Goal: Task Accomplishment & Management: Manage account settings

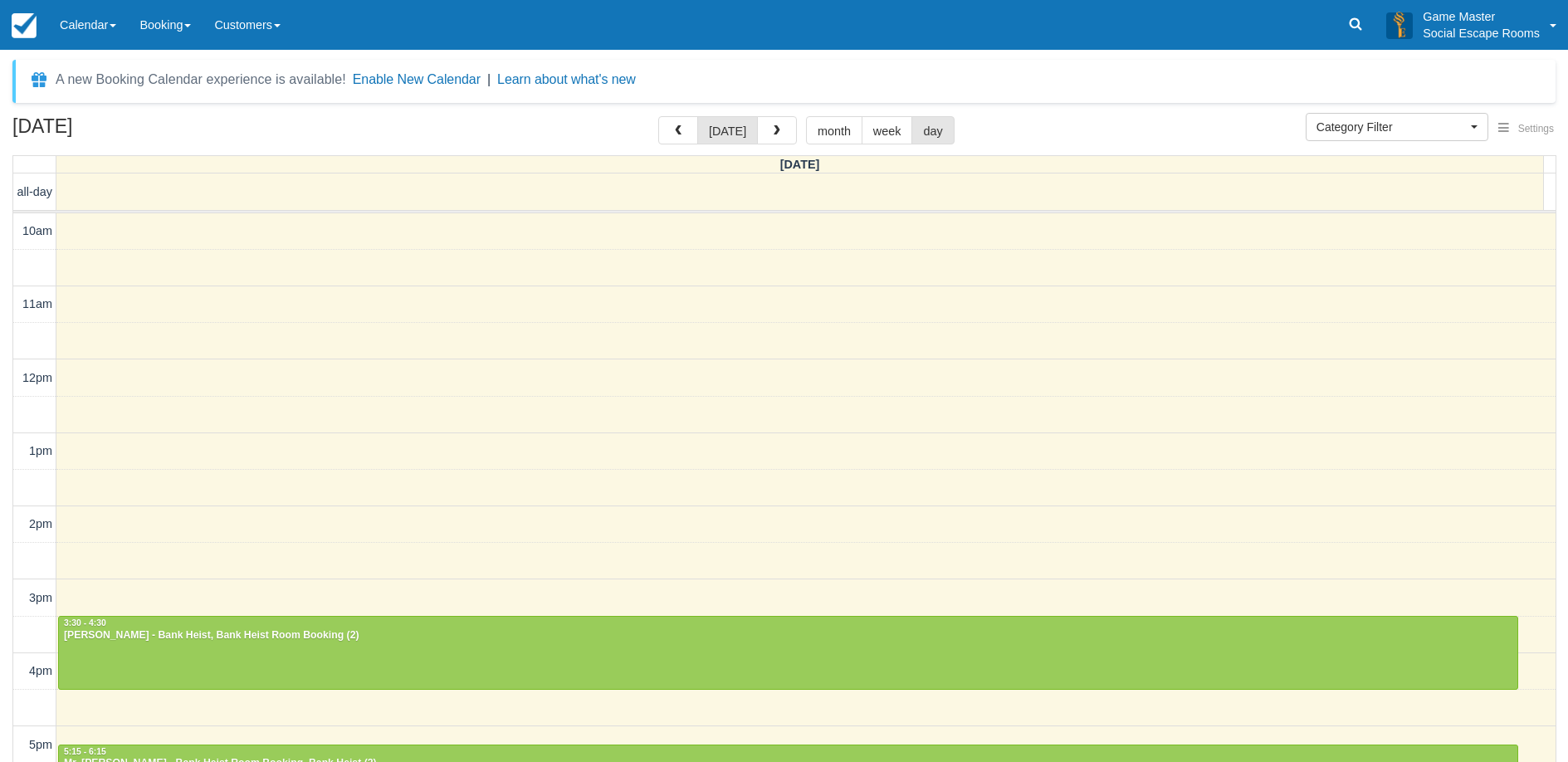
select select
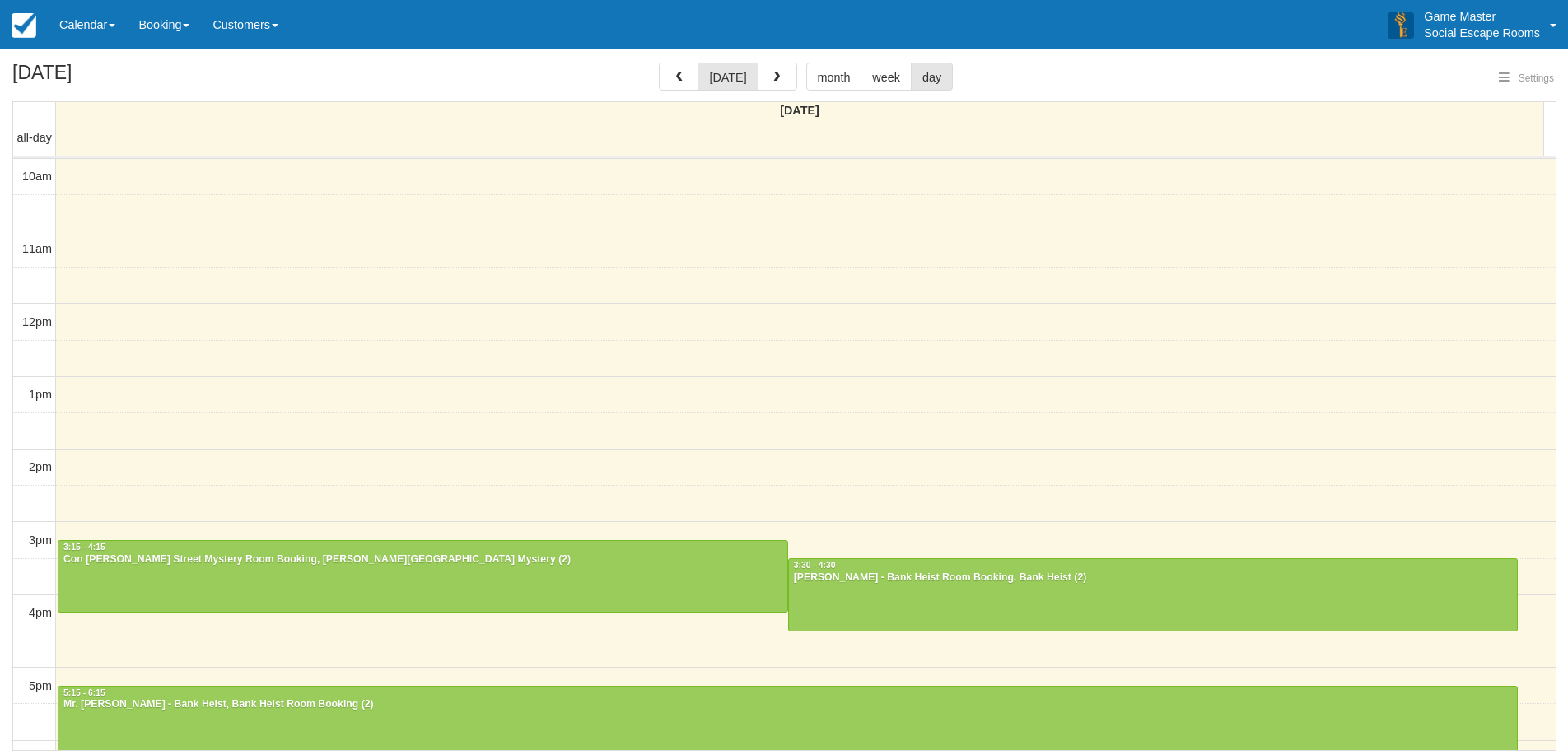
select select
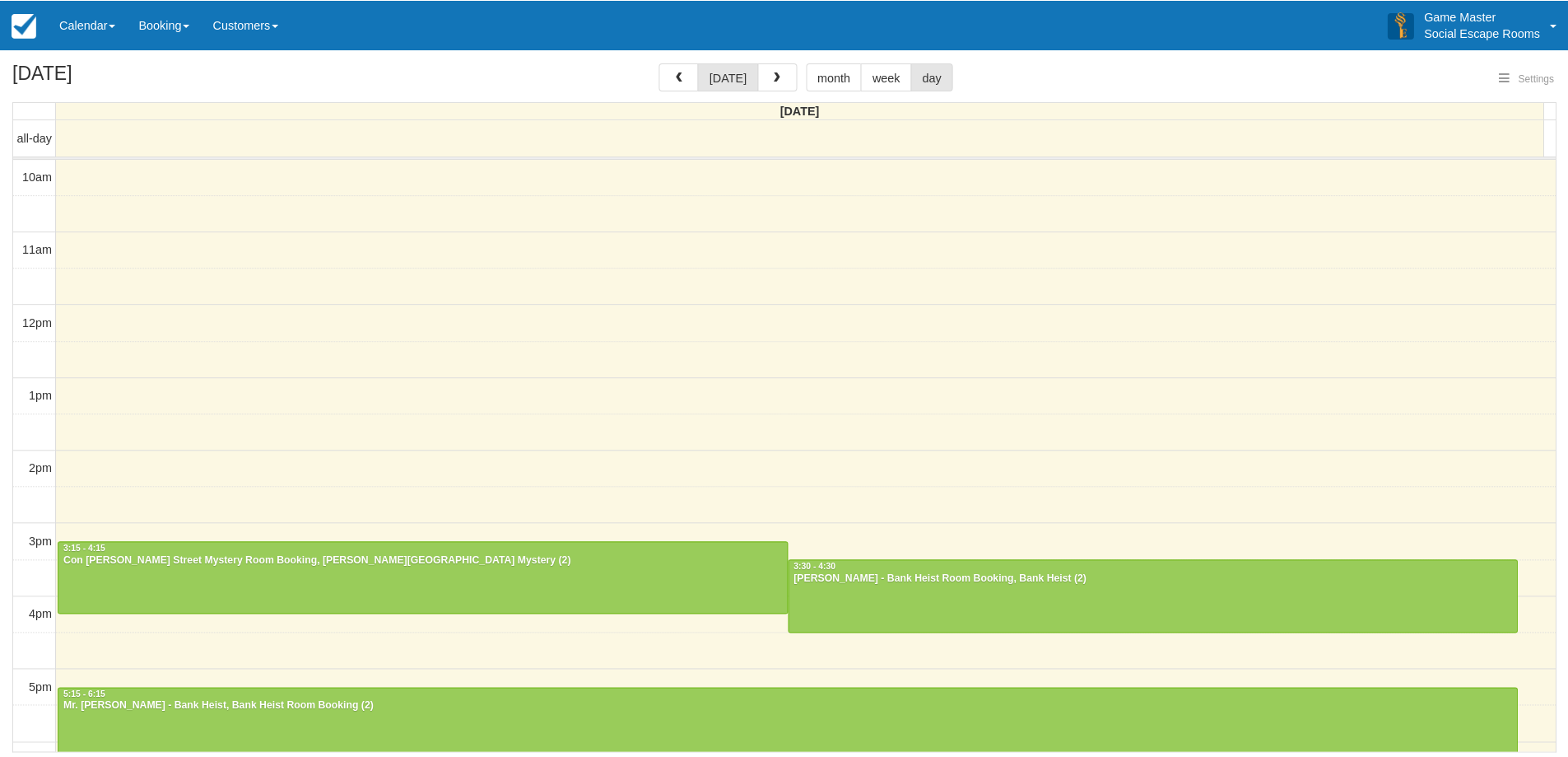
scroll to position [318, 0]
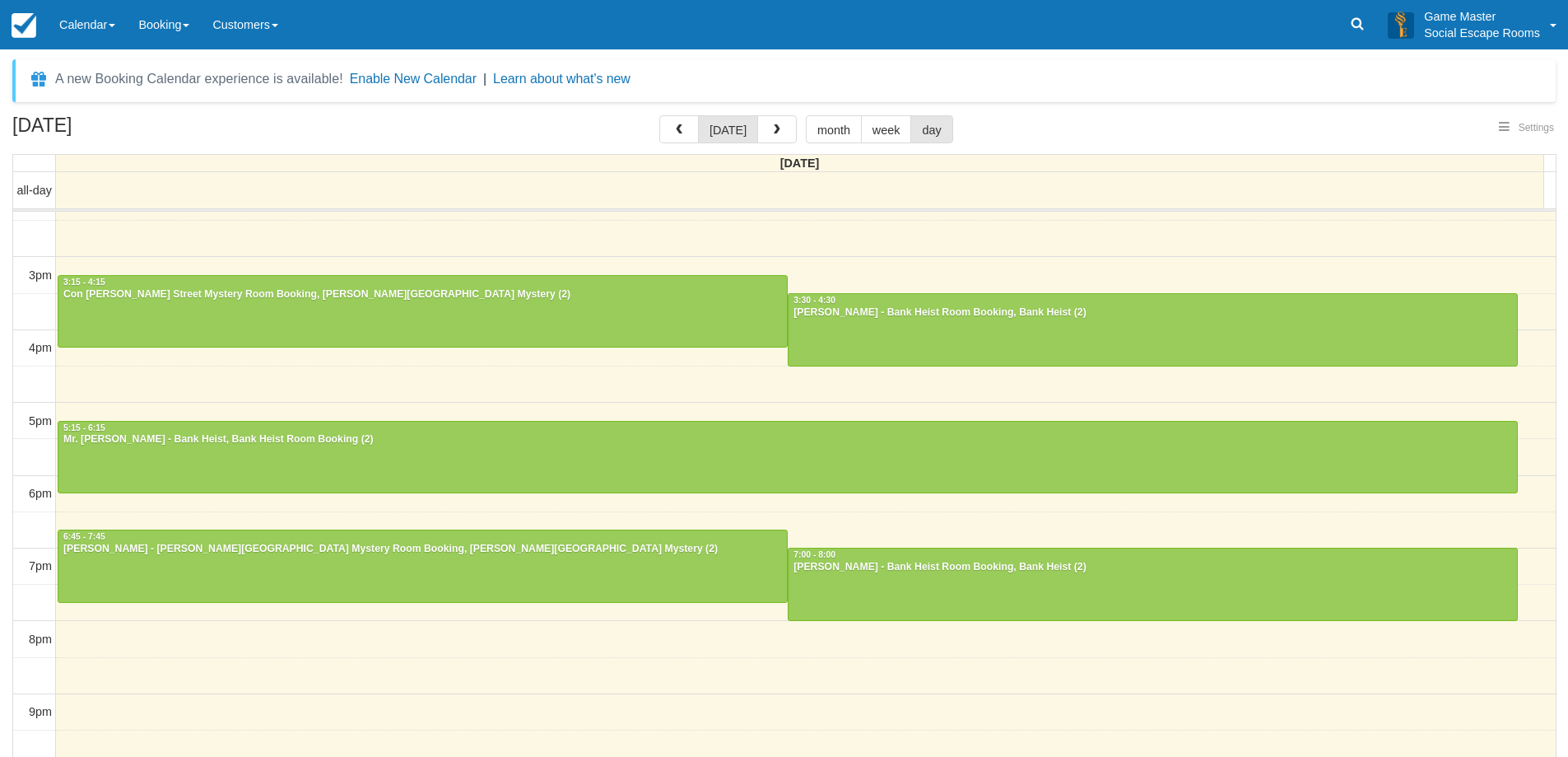
select select
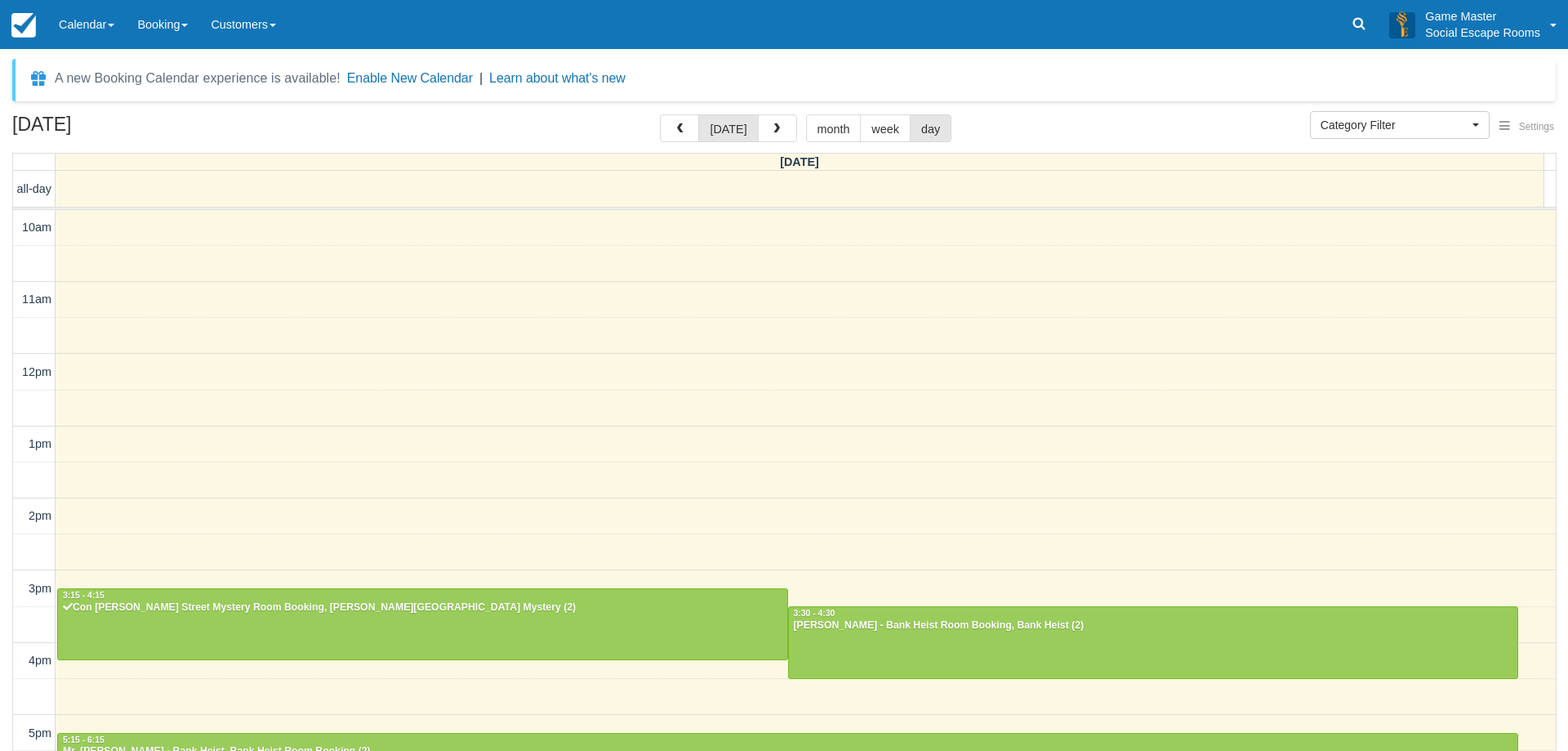
select select
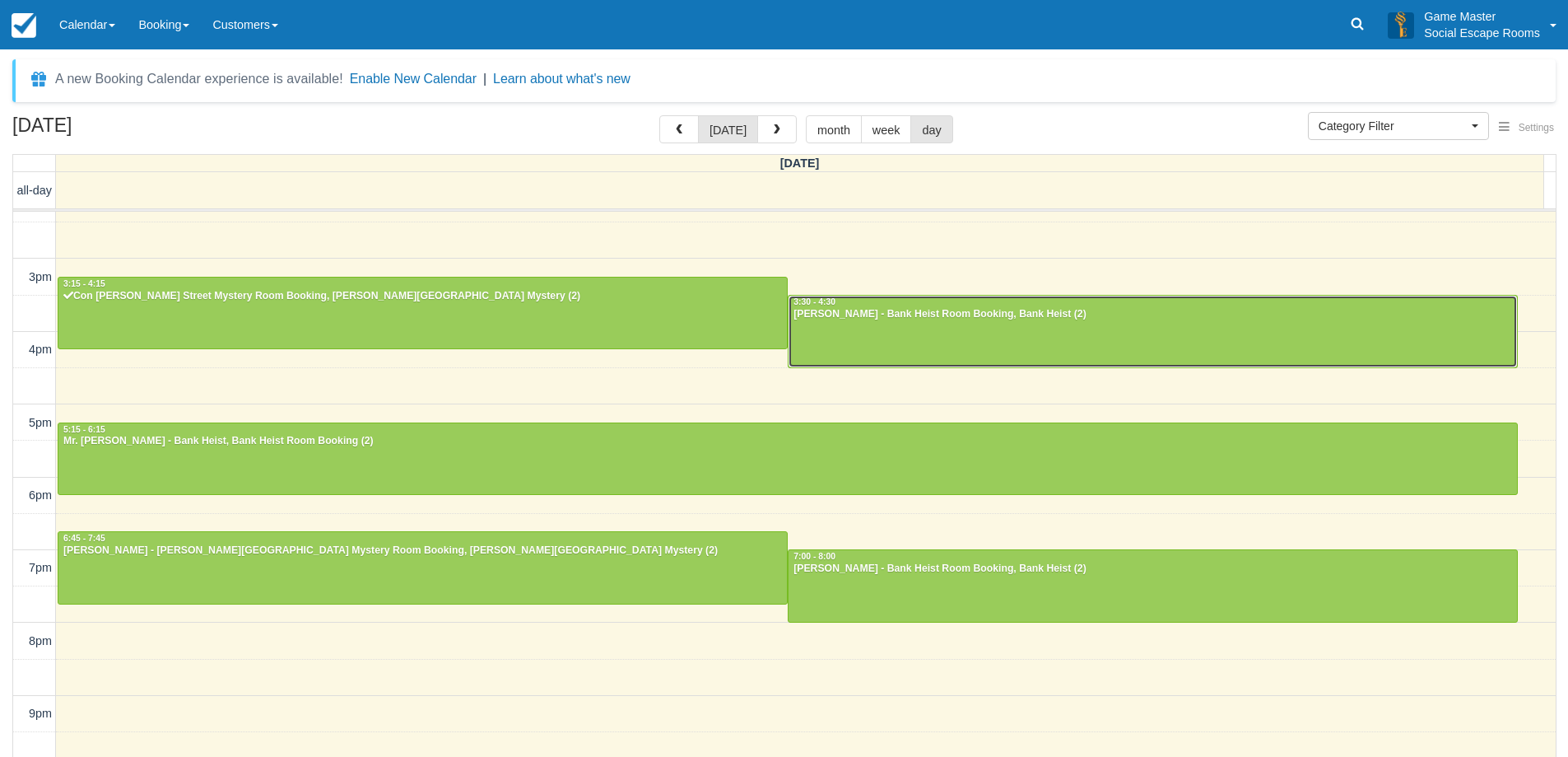
click at [920, 351] on div at bounding box center [1152, 331] width 728 height 71
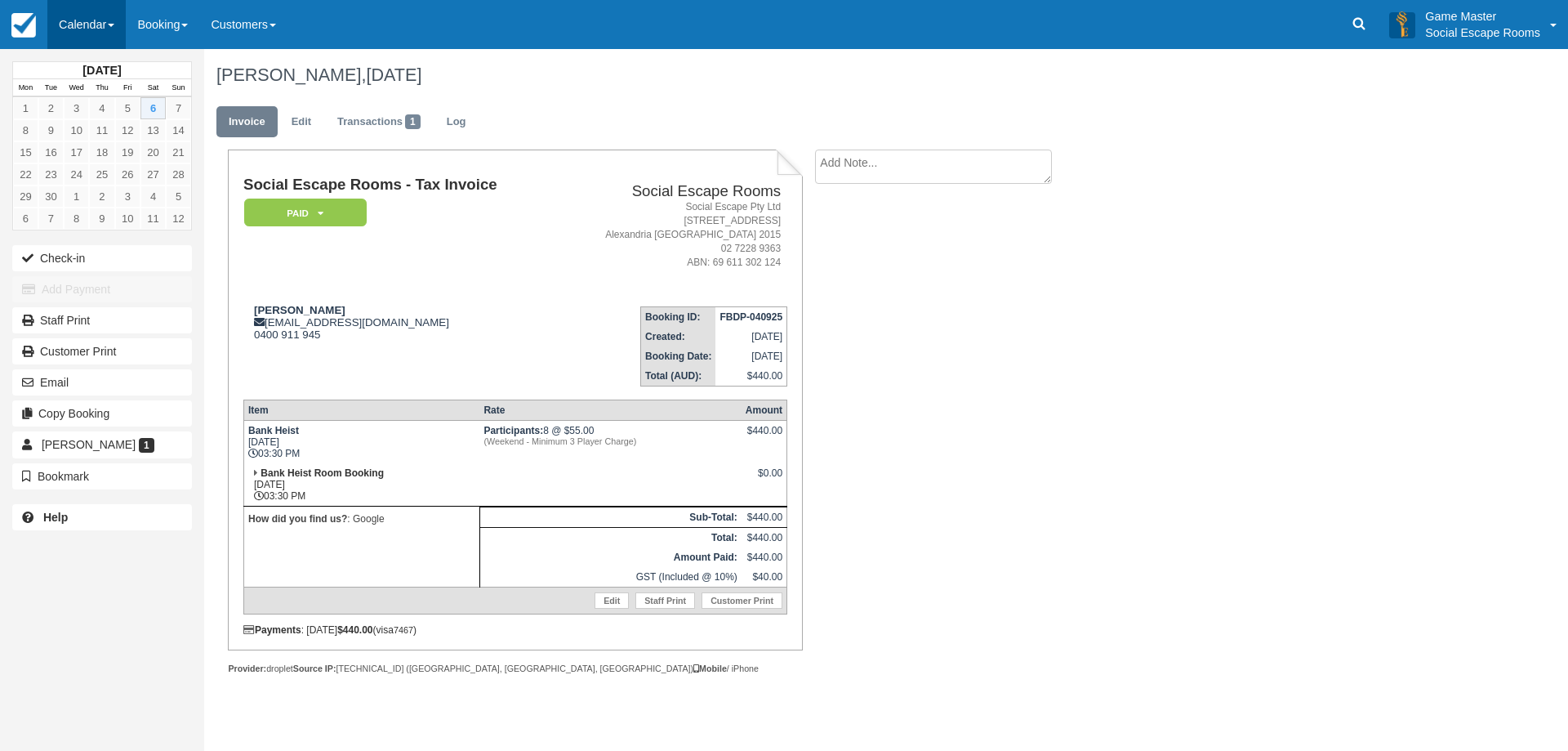
click at [102, 23] on link "Calendar" at bounding box center [86, 25] width 79 height 49
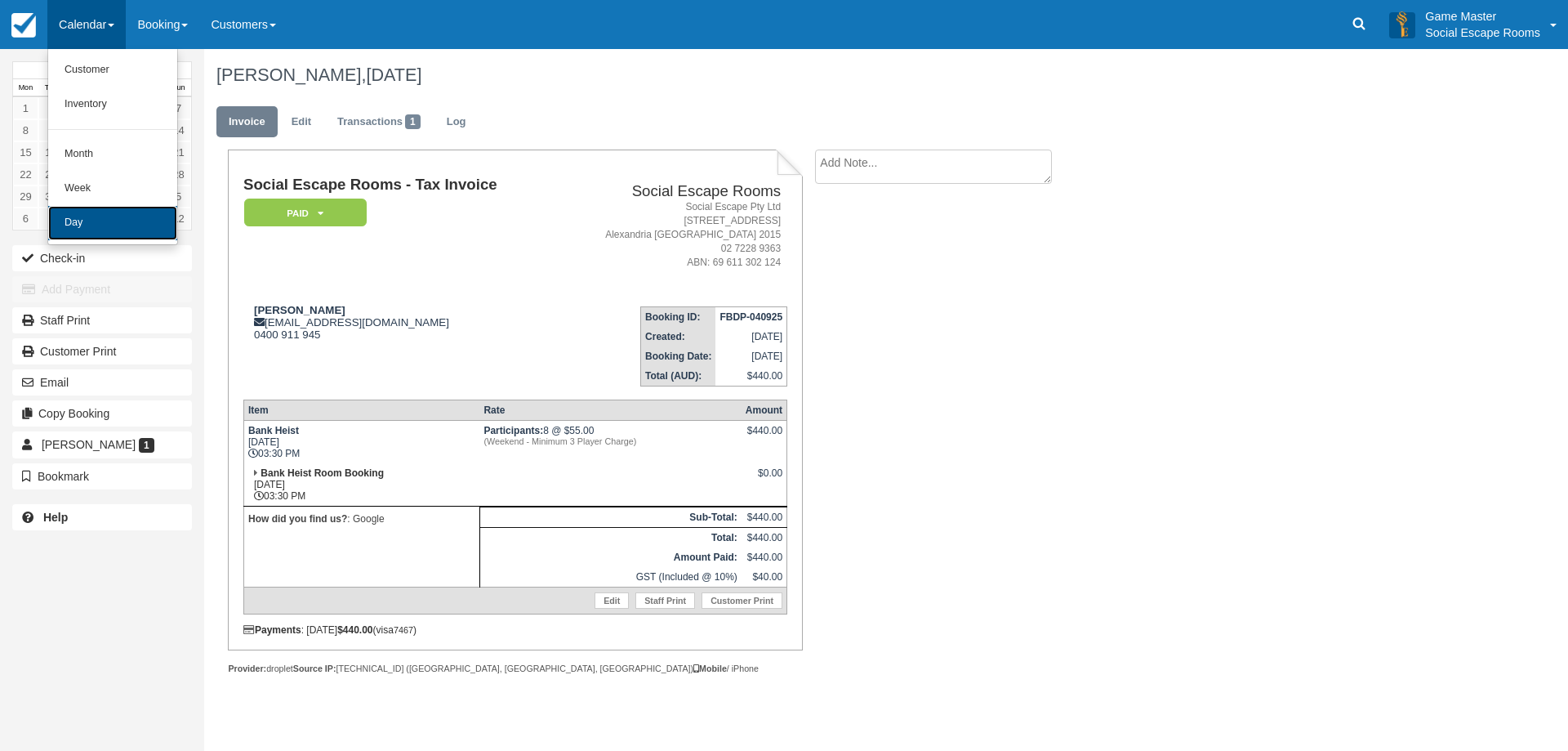
click at [85, 220] on link "Day" at bounding box center [113, 223] width 129 height 34
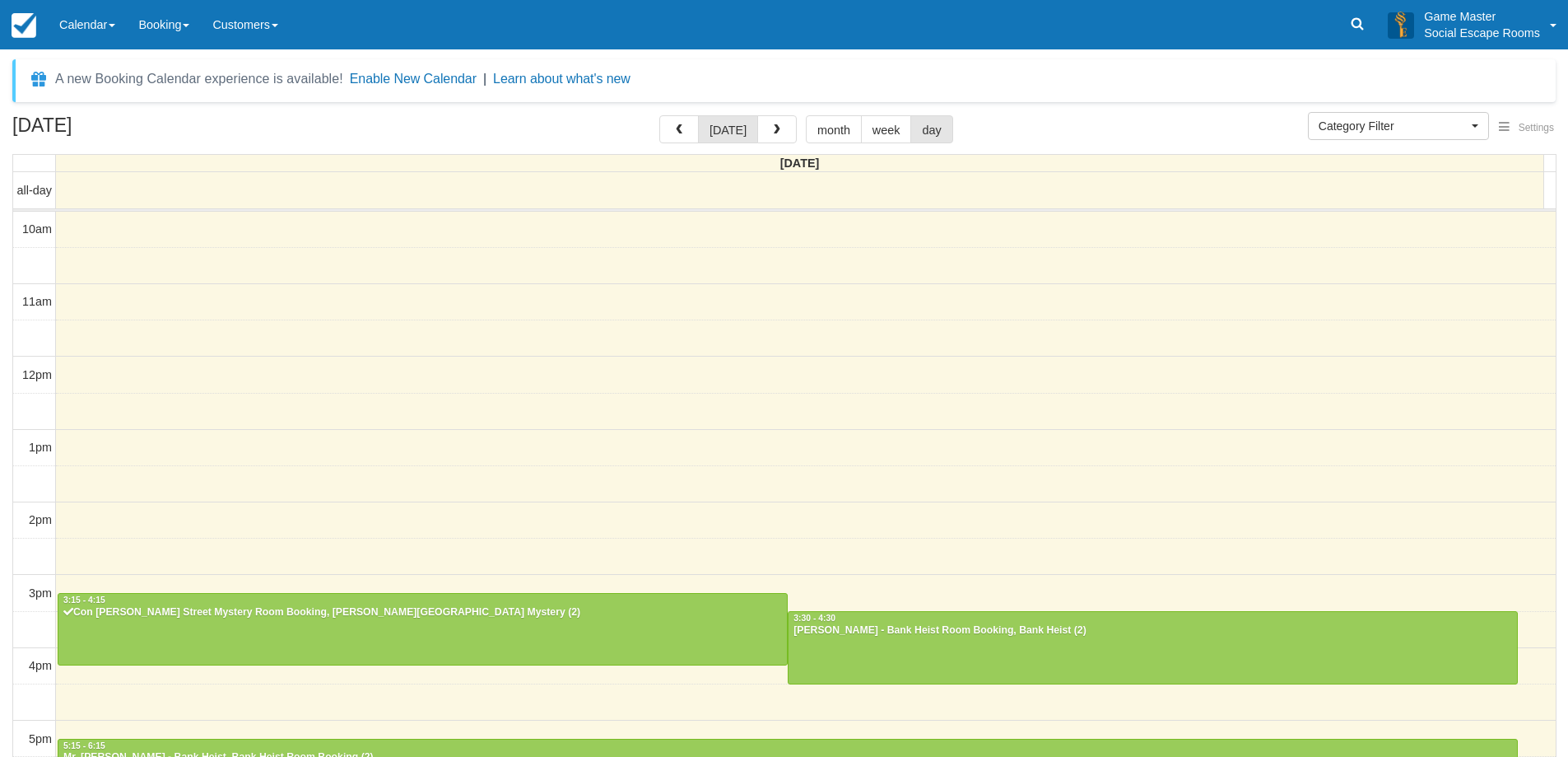
select select
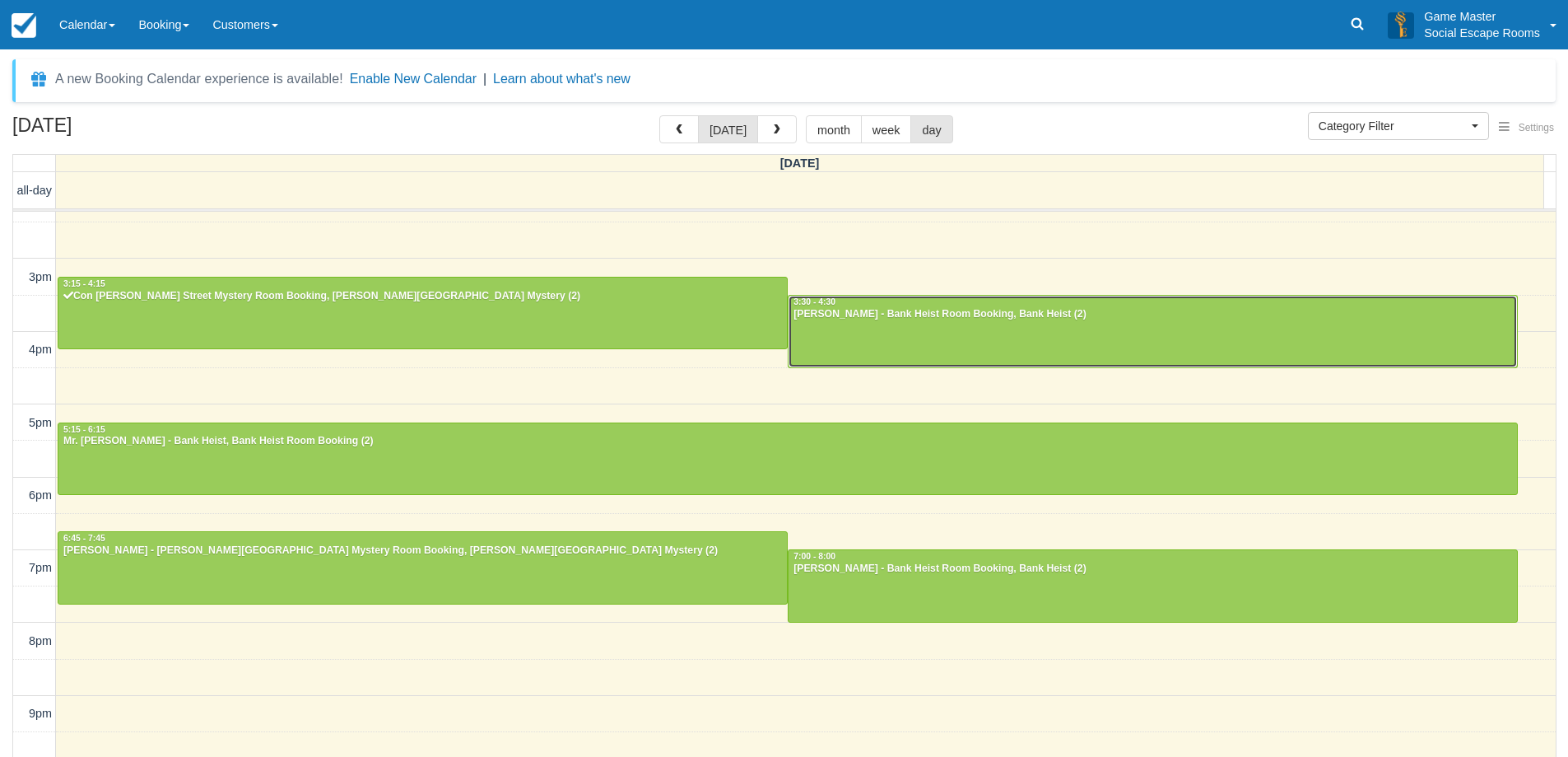
click at [1208, 334] on div at bounding box center [1152, 331] width 728 height 71
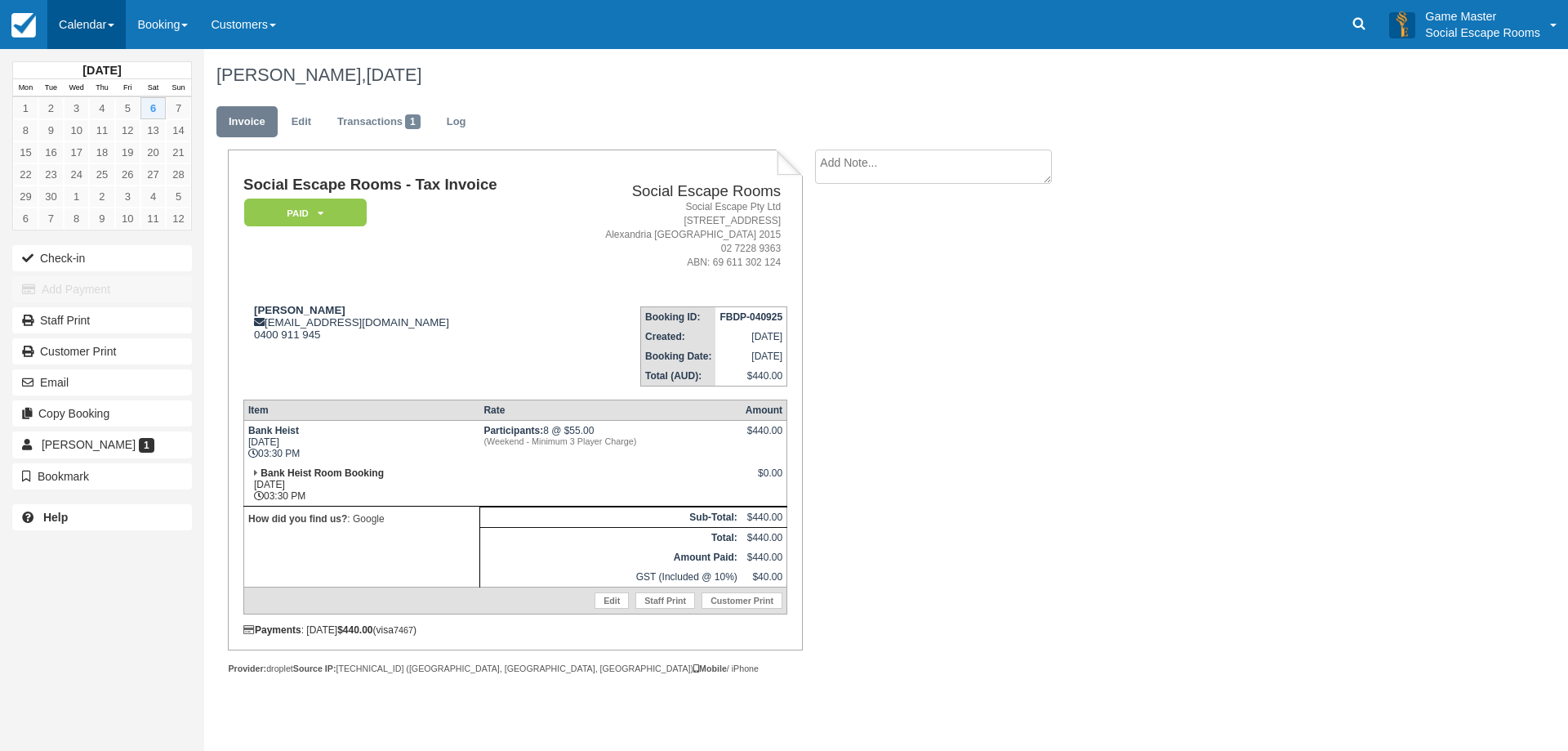
click at [118, 25] on link "Calendar" at bounding box center [86, 25] width 79 height 49
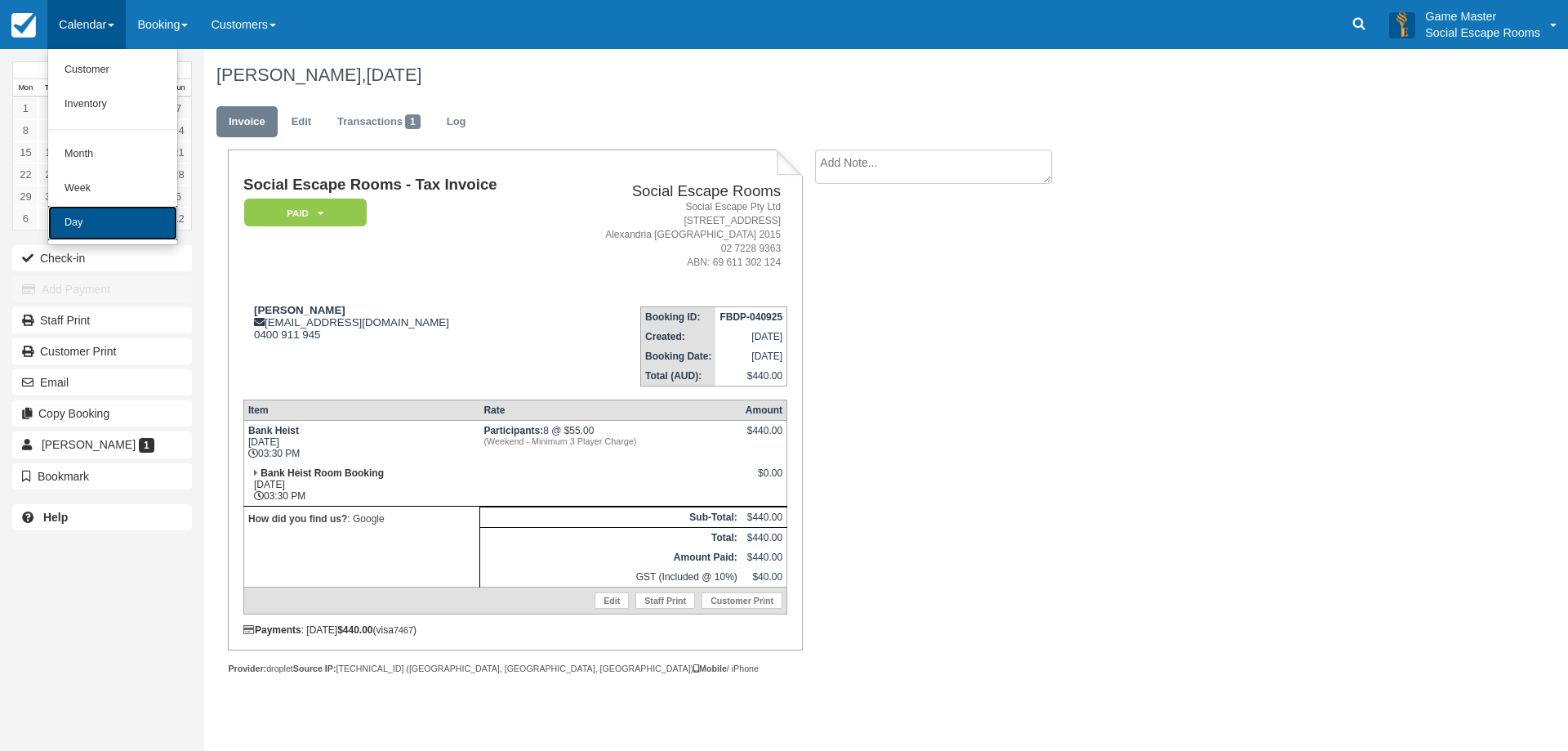
click at [140, 225] on link "Day" at bounding box center [113, 223] width 129 height 34
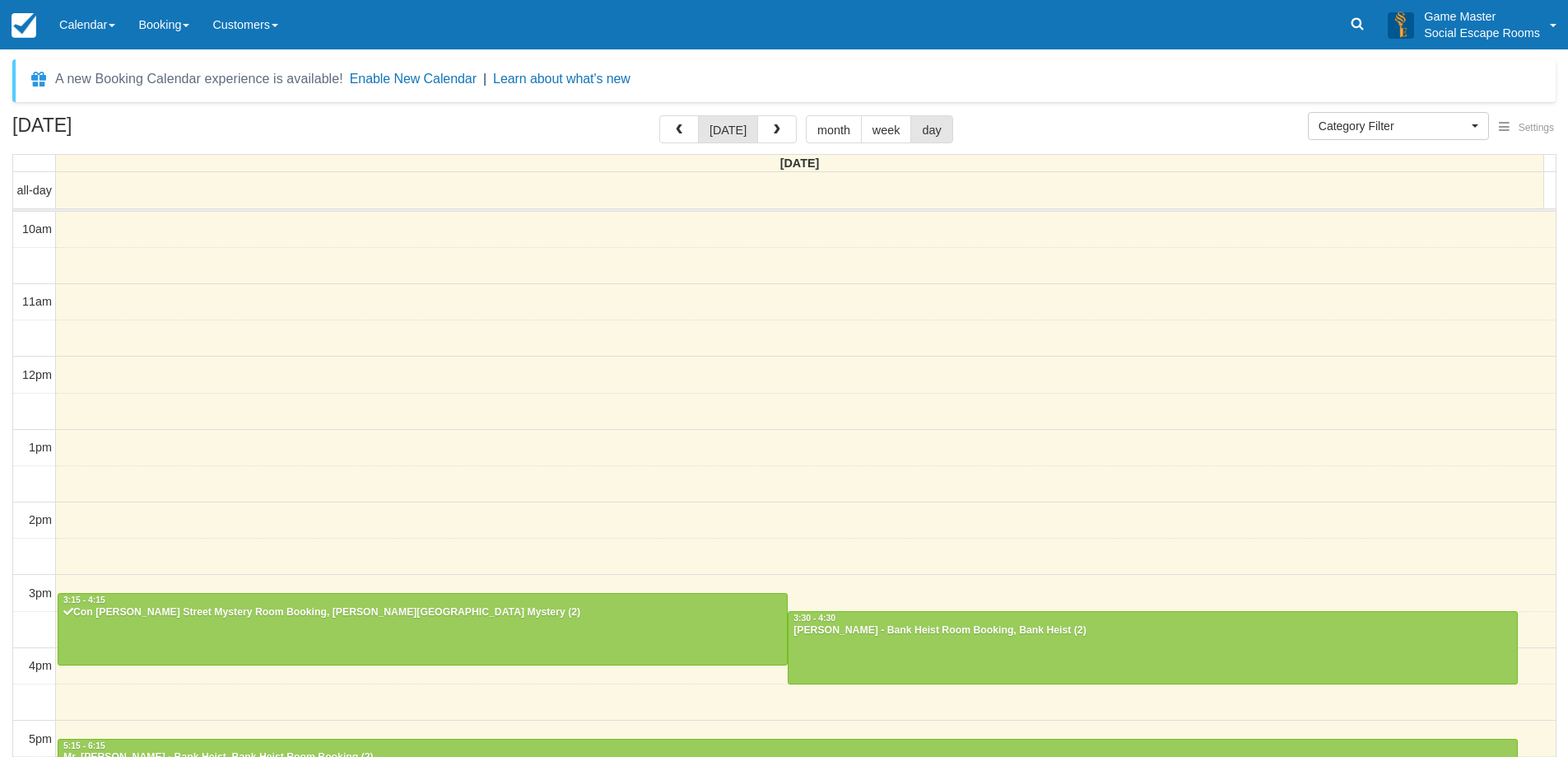
select select
